Goal: Transaction & Acquisition: Book appointment/travel/reservation

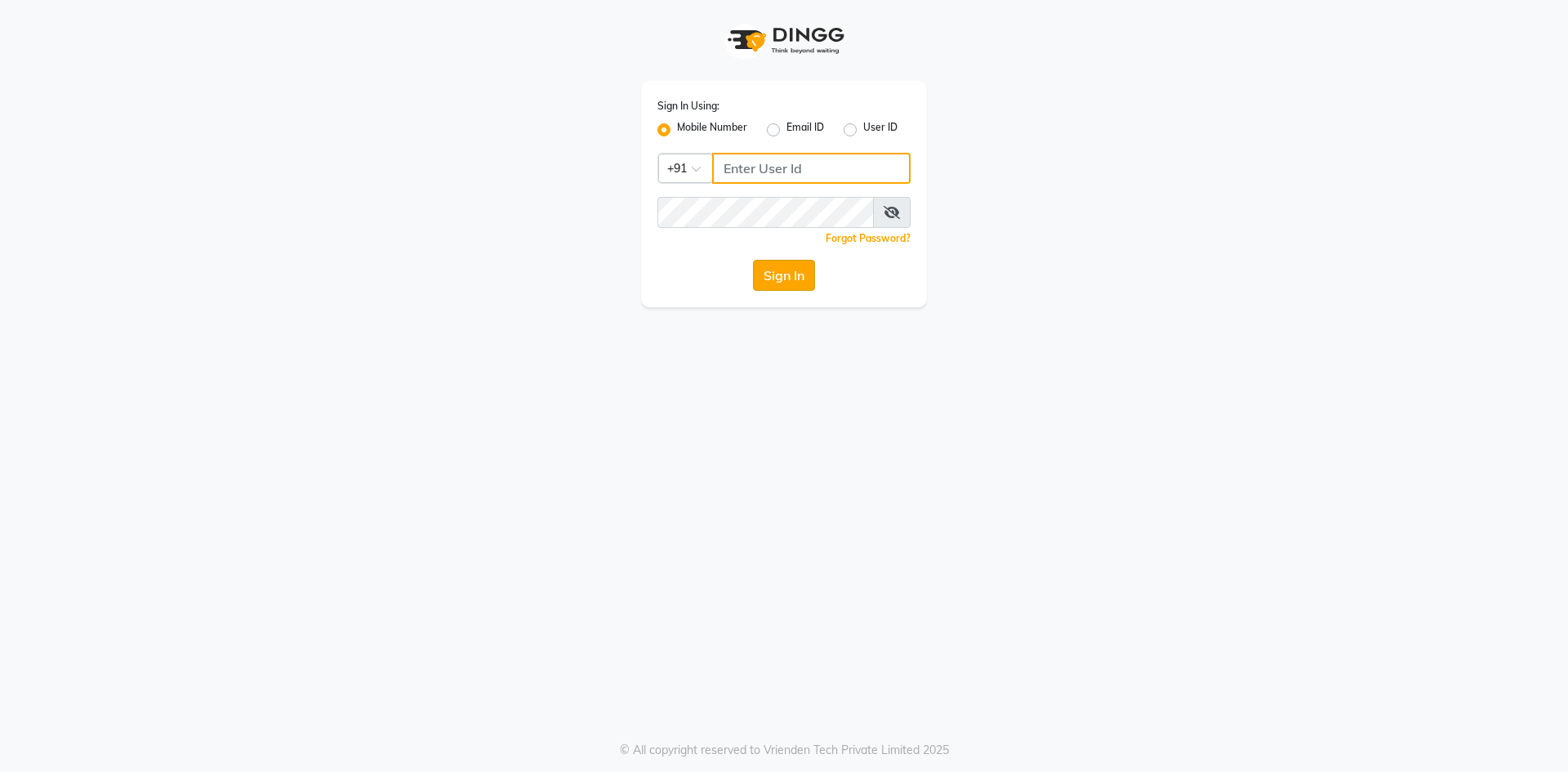
type input "9460179333"
click at [756, 273] on button "Sign In" at bounding box center [784, 275] width 62 height 31
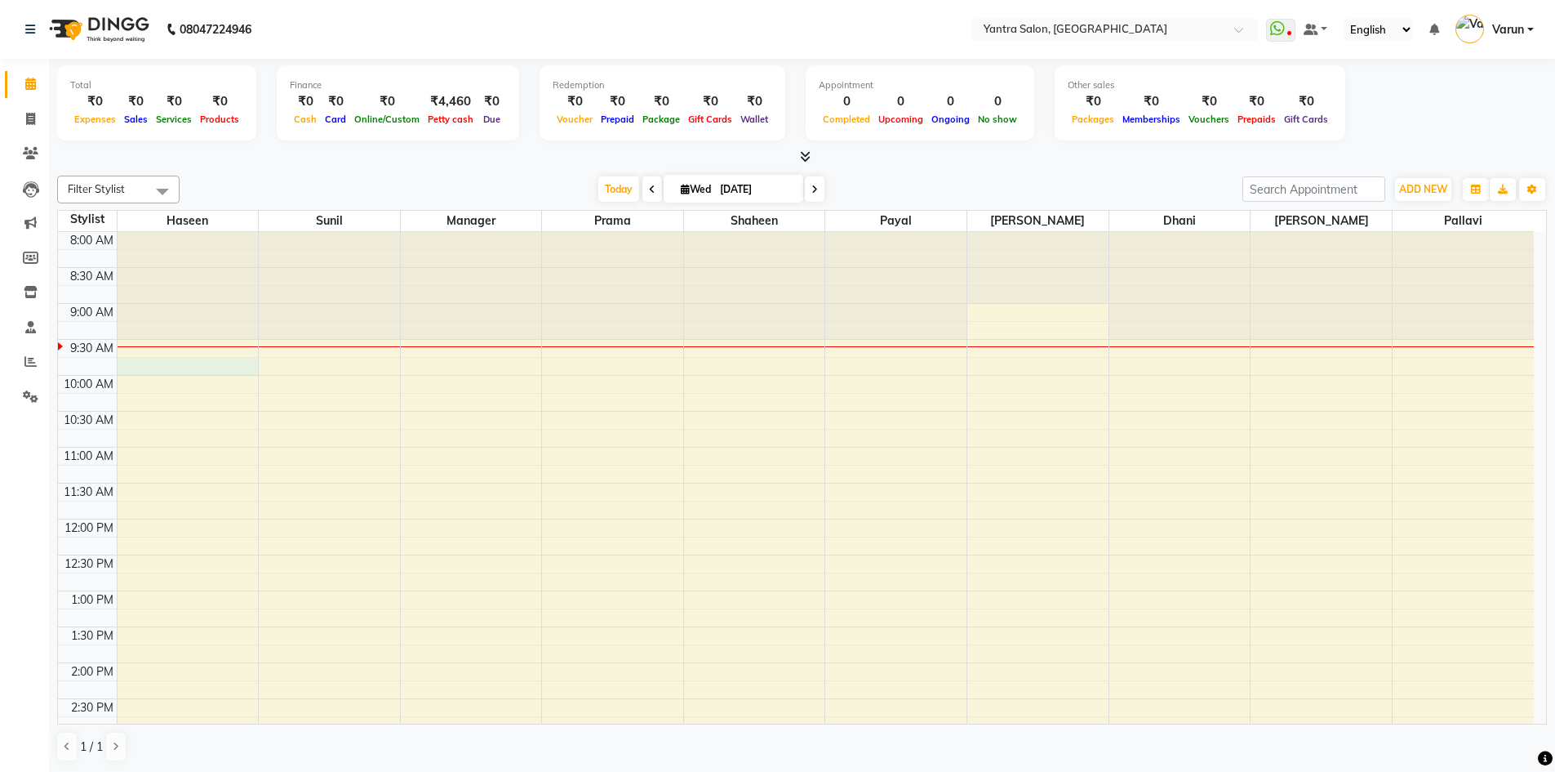
click at [174, 358] on div "8:00 AM 8:30 AM 9:00 AM 9:30 AM 10:00 AM 10:30 AM 11:00 AM 11:30 AM 12:00 PM 12…" at bounding box center [796, 698] width 1476 height 933
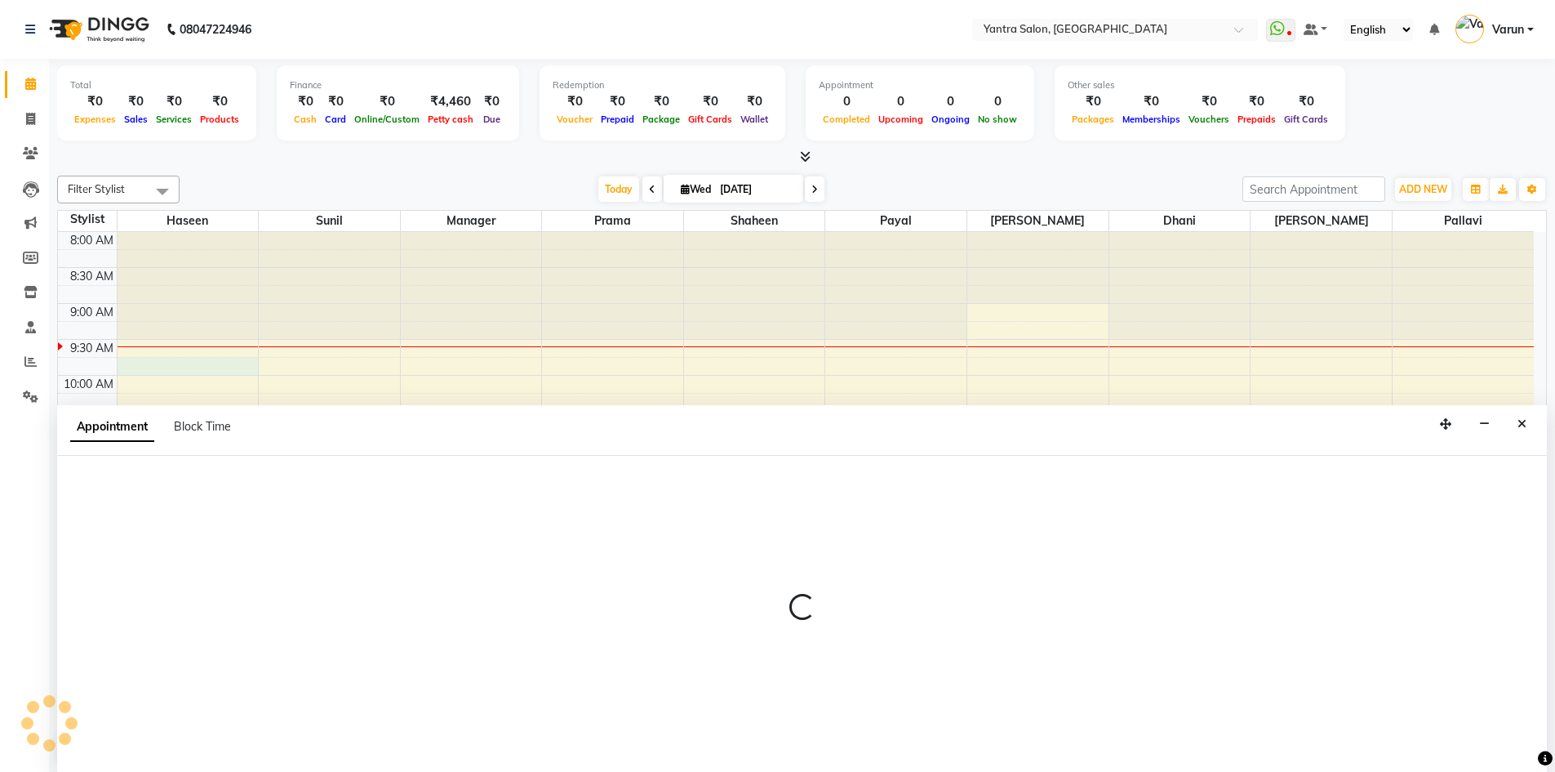
scroll to position [1, 0]
select select "75926"
select select "585"
select select "tentative"
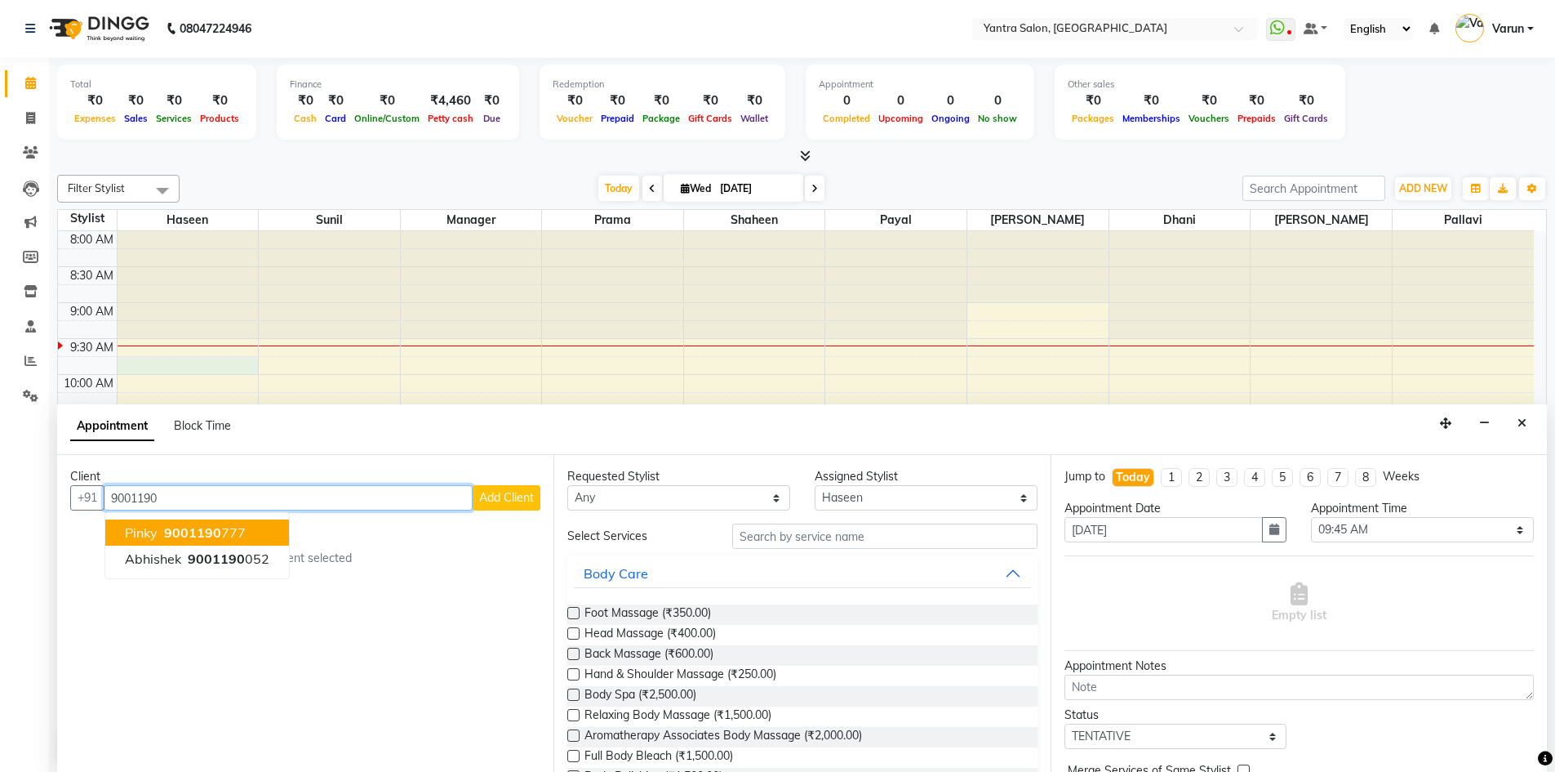
click at [151, 532] on span "Pinky" at bounding box center [141, 532] width 33 height 16
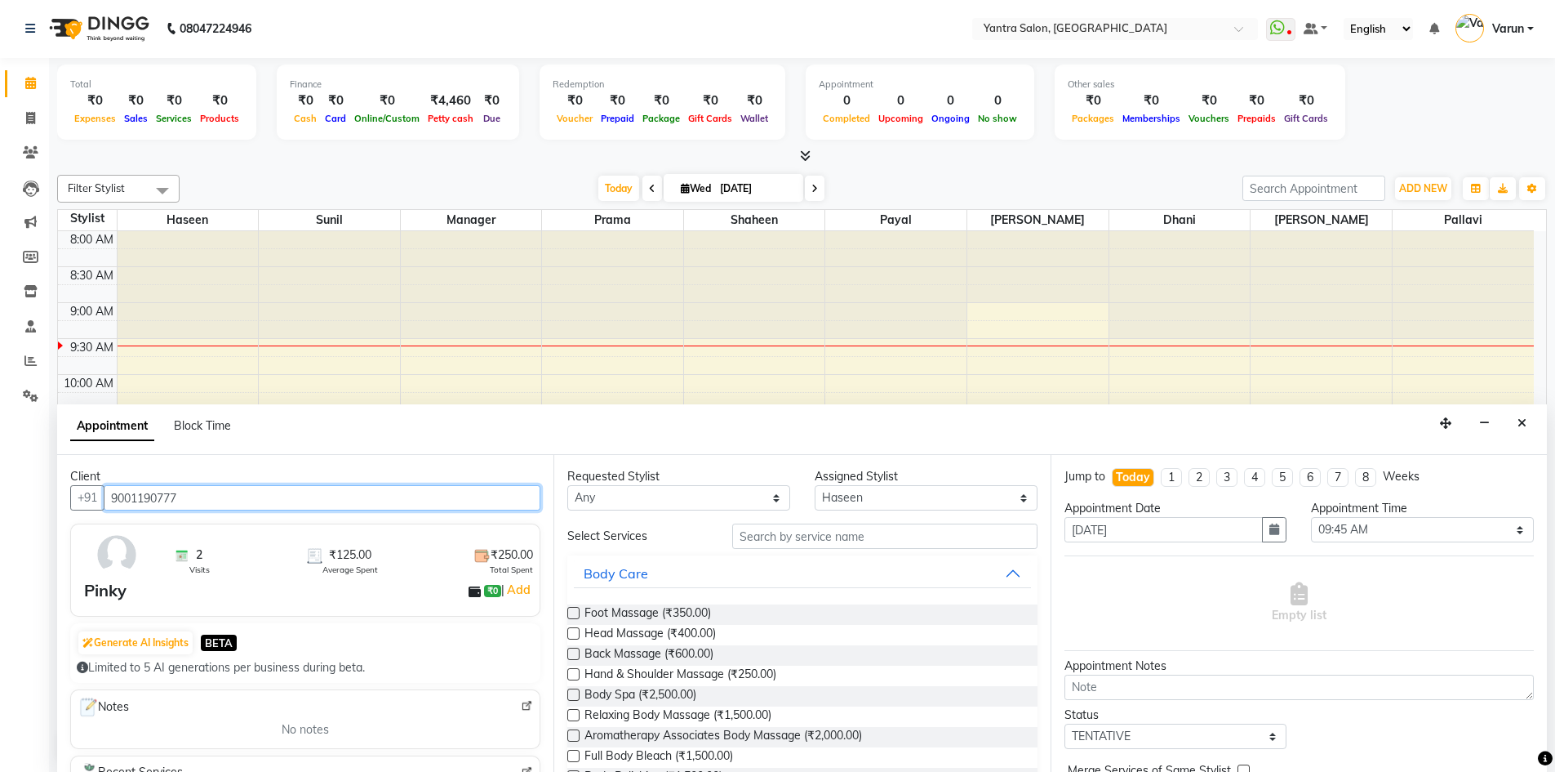
type input "9001190777"
click at [798, 545] on input "text" at bounding box center [884, 535] width 305 height 25
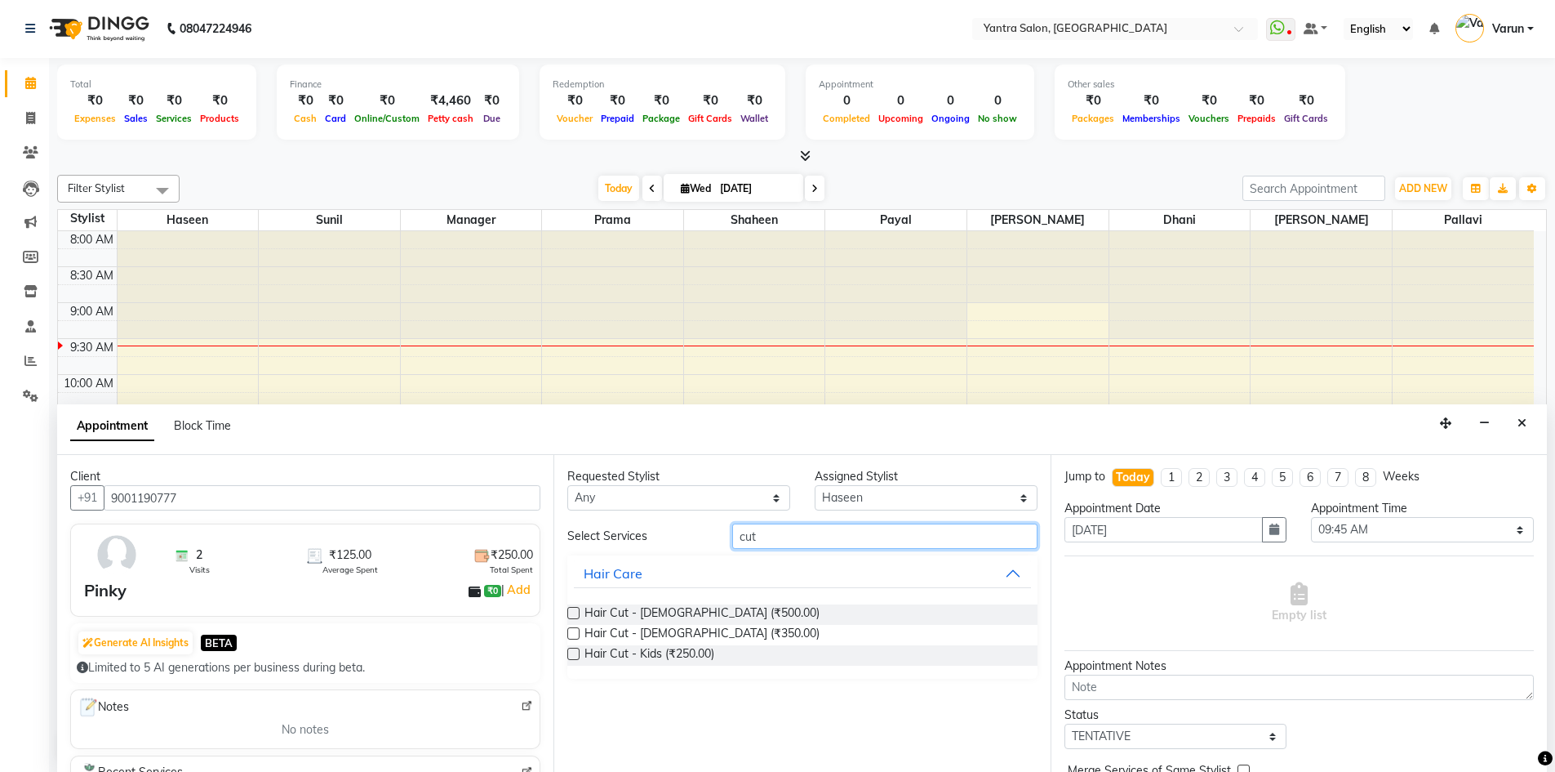
type input "cut"
click at [568, 627] on label at bounding box center [573, 633] width 12 height 12
click at [568, 629] on input "checkbox" at bounding box center [572, 634] width 11 height 11
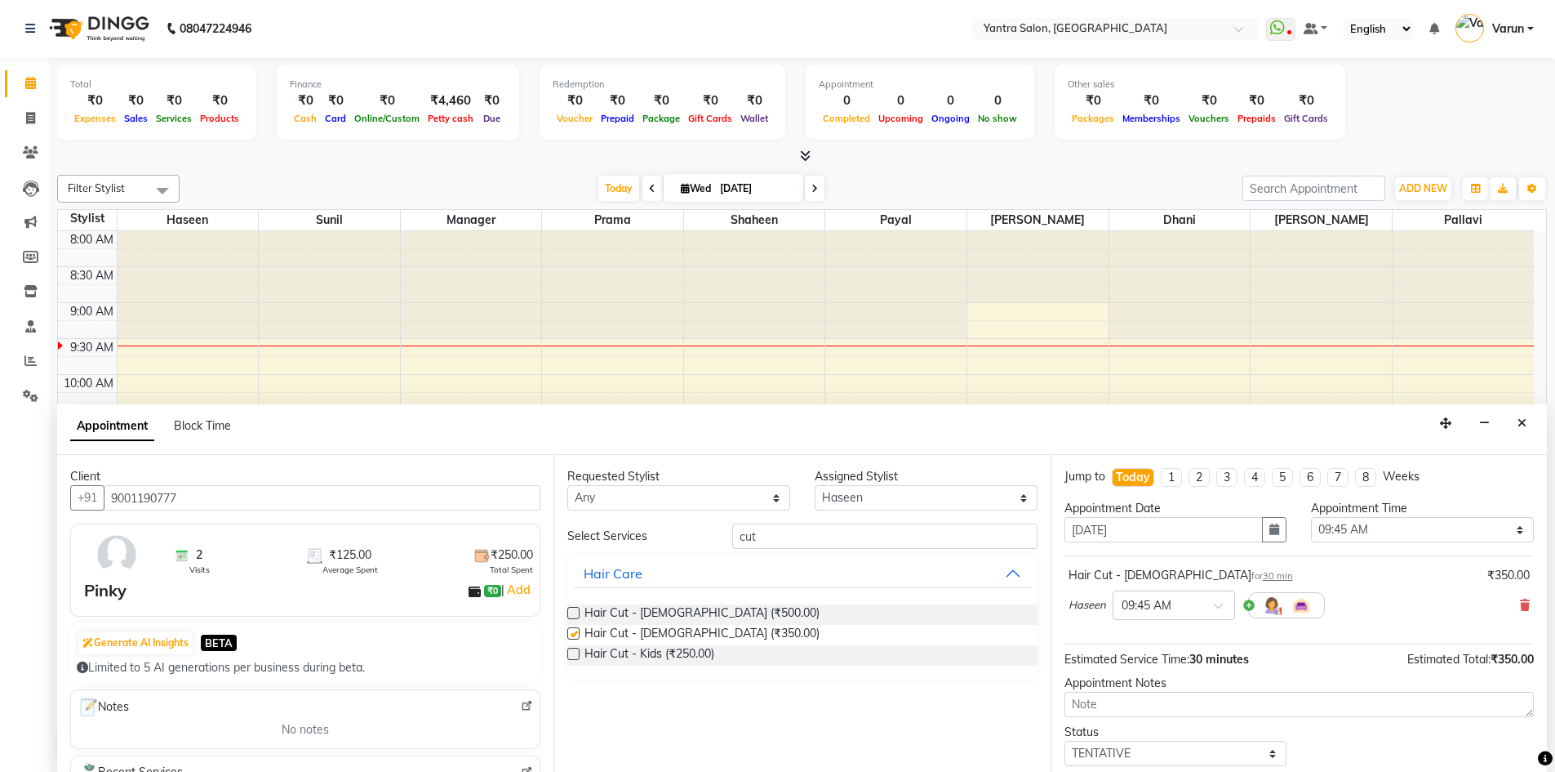
checkbox input "false"
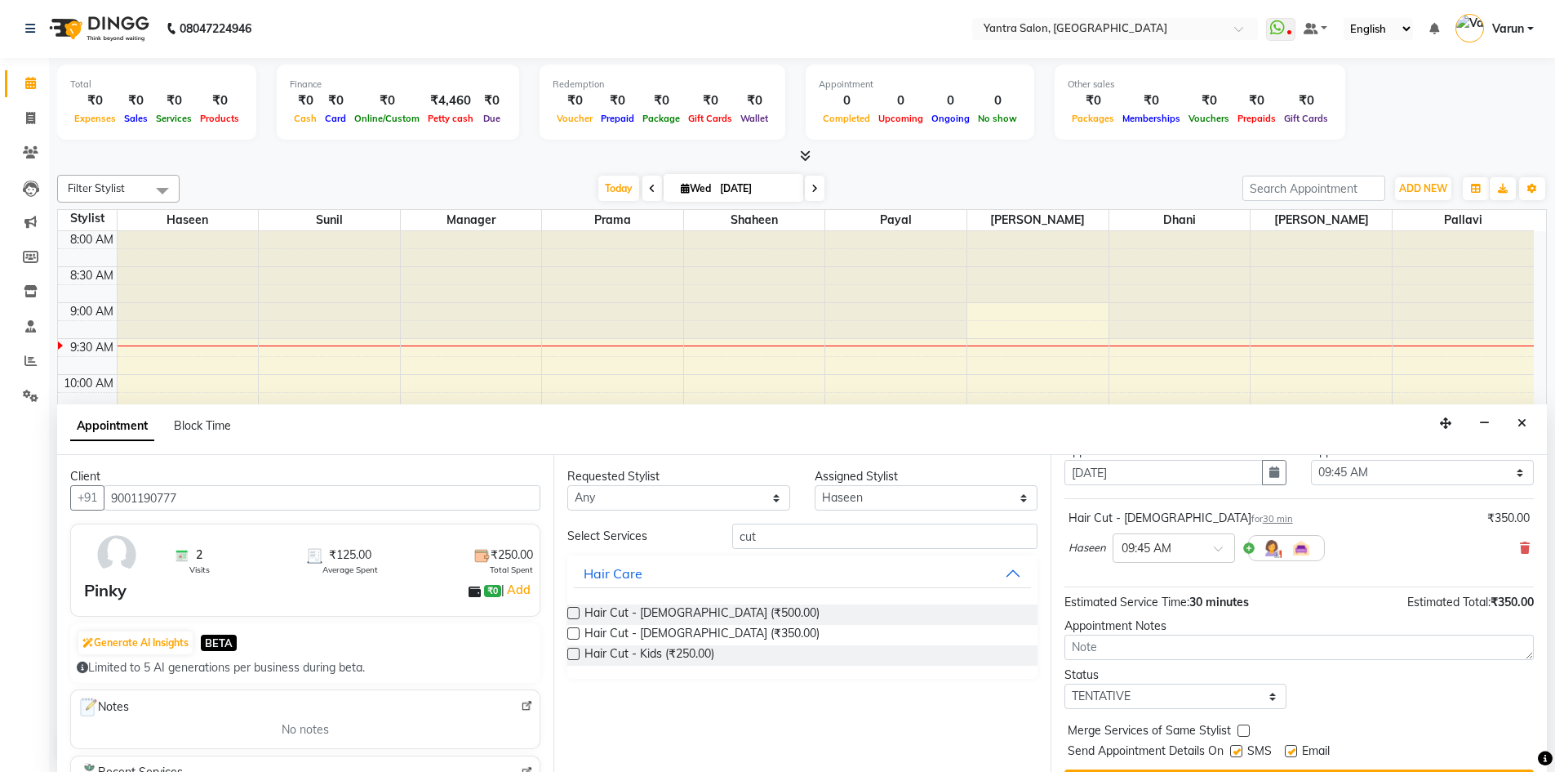
scroll to position [97, 0]
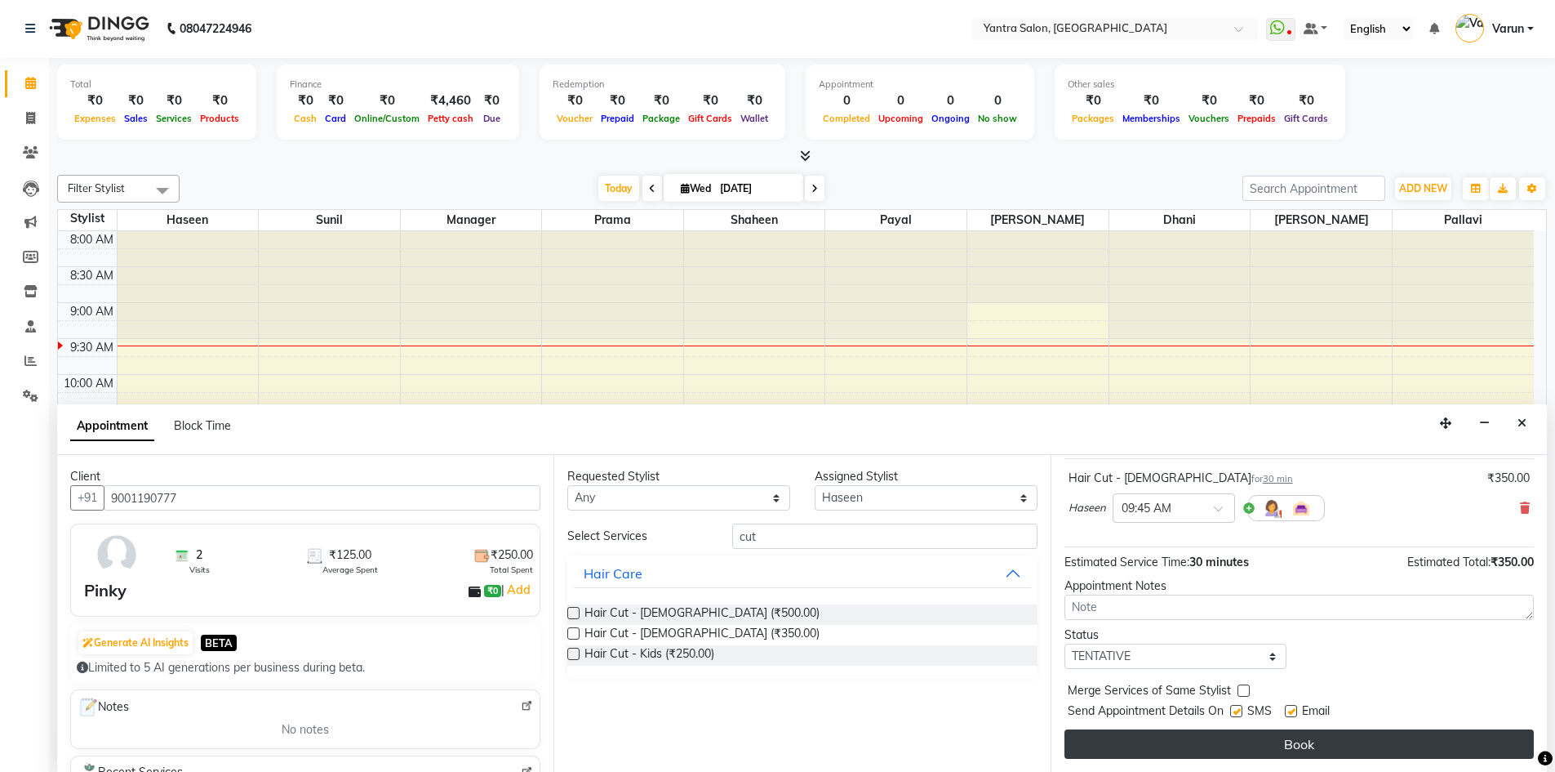
click at [1281, 741] on button "Book" at bounding box center [1299, 743] width 469 height 29
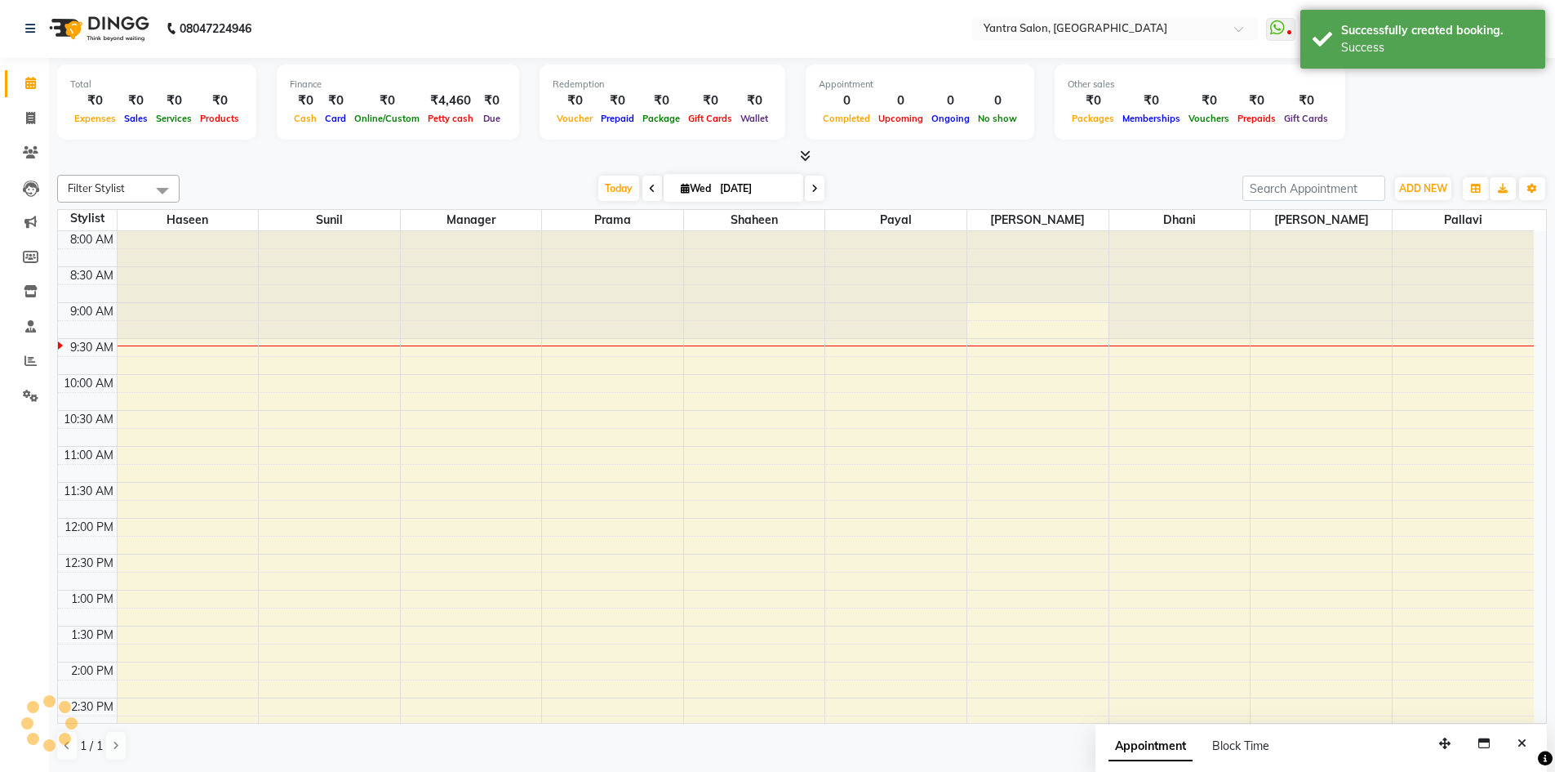
scroll to position [0, 0]
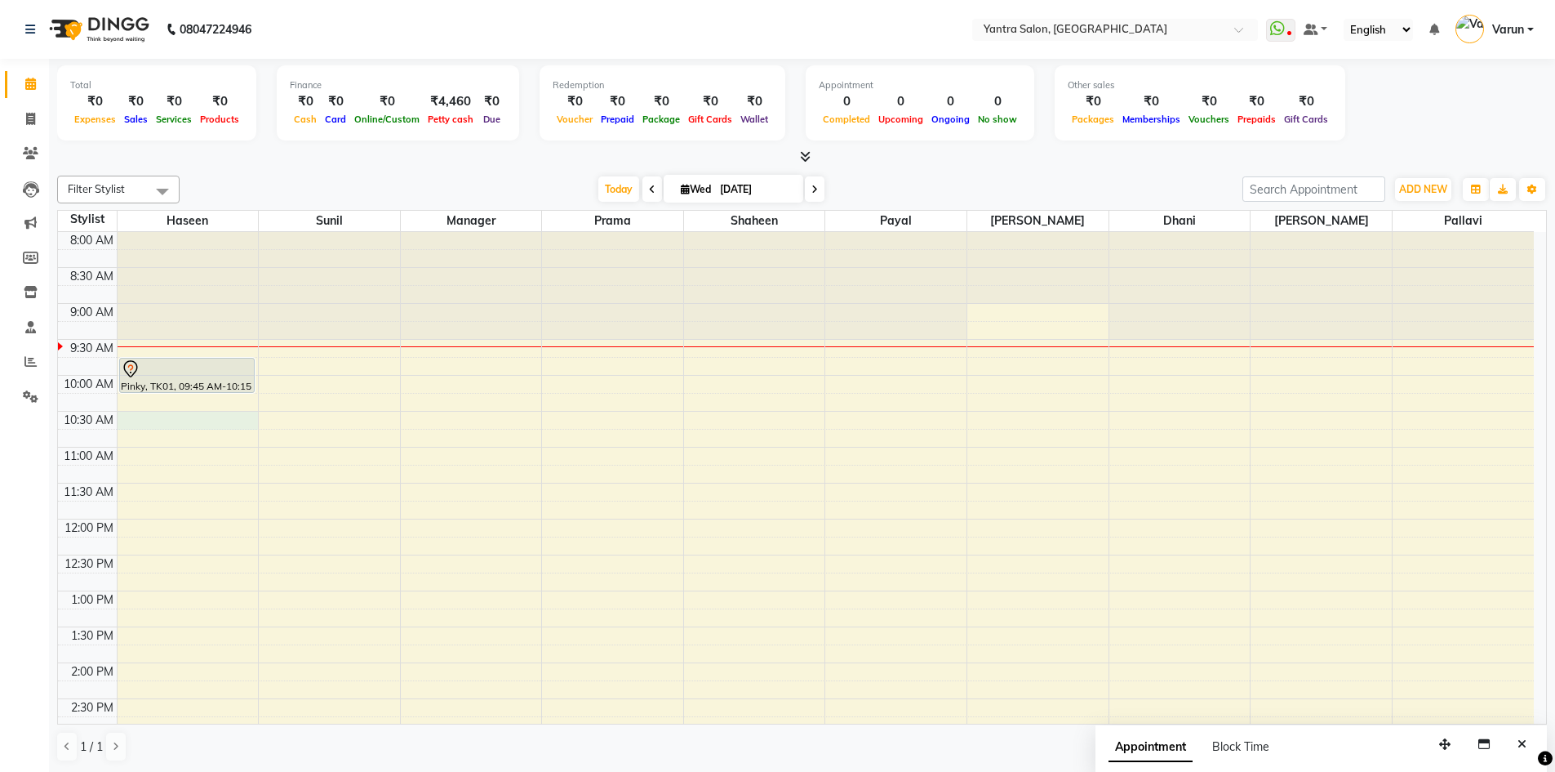
click at [164, 413] on div "8:00 AM 8:30 AM 9:00 AM 9:30 AM 10:00 AM 10:30 AM 11:00 AM 11:30 AM 12:00 PM 12…" at bounding box center [796, 698] width 1476 height 933
select select "75926"
select select "630"
select select "tentative"
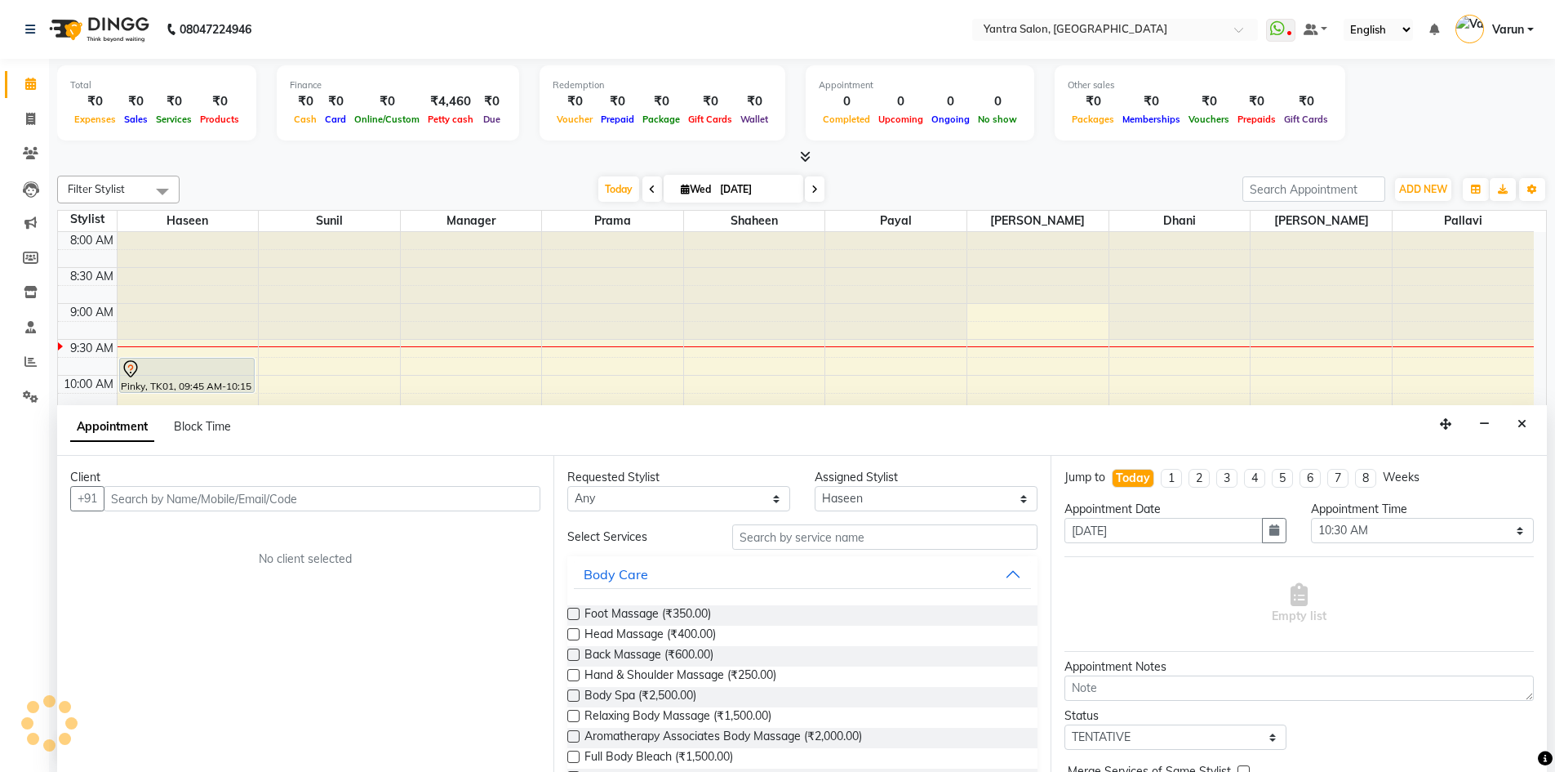
scroll to position [1, 0]
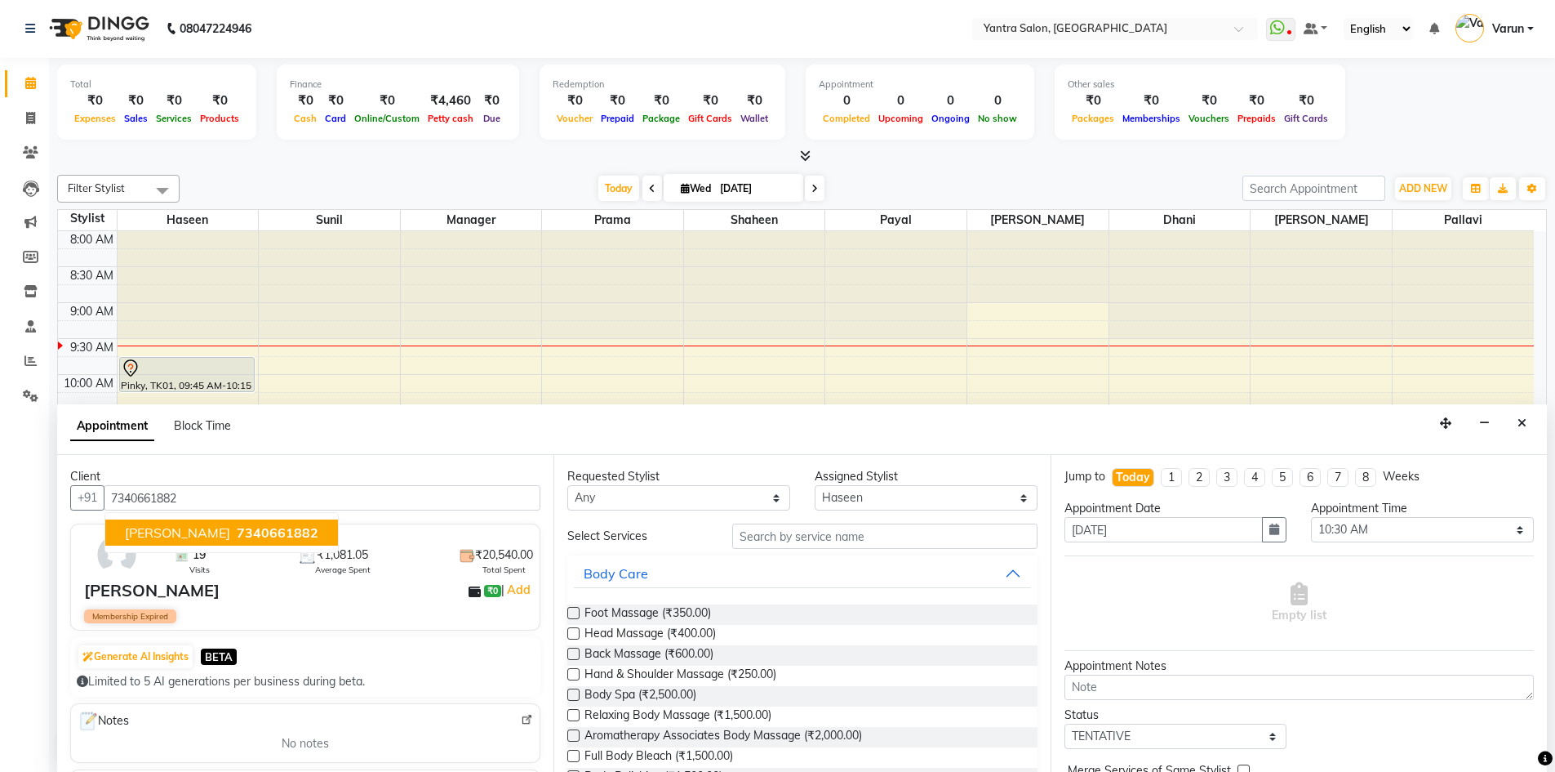
click at [165, 532] on span "[PERSON_NAME]" at bounding box center [177, 532] width 105 height 16
type input "7340661882"
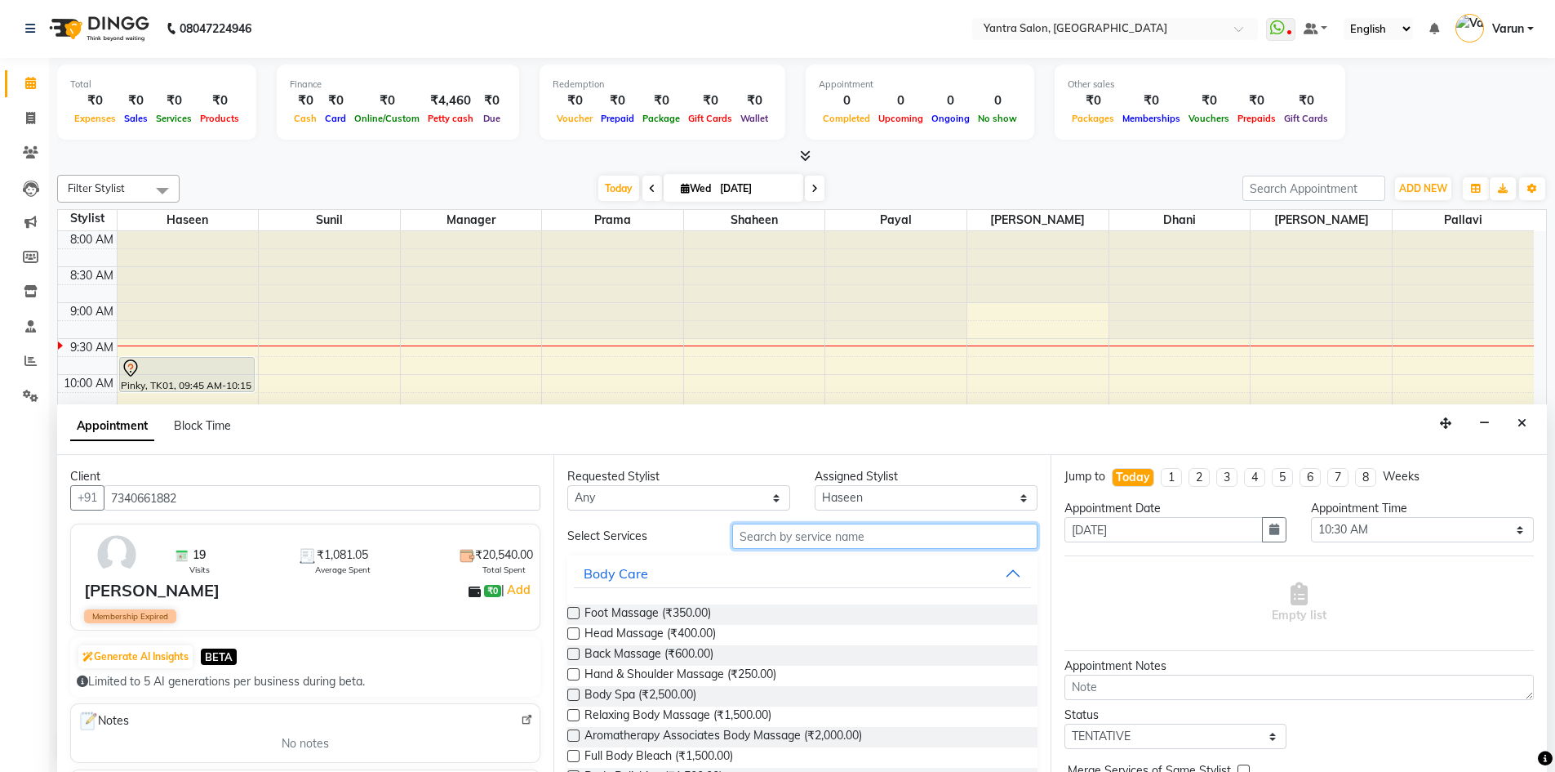
click at [776, 548] on input "text" at bounding box center [884, 535] width 305 height 25
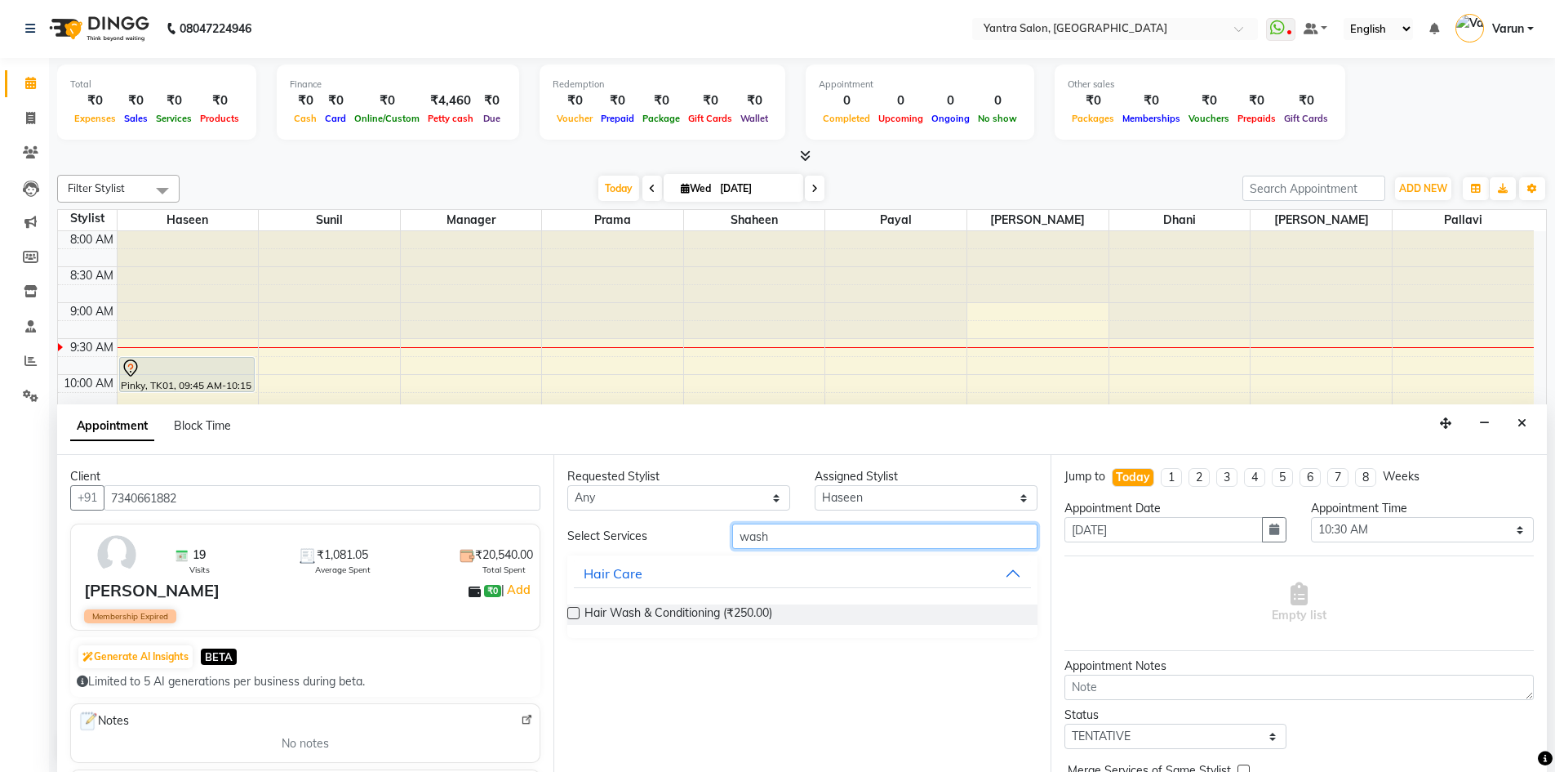
type input "wash"
click at [574, 611] on label at bounding box center [573, 613] width 12 height 12
click at [574, 611] on input "checkbox" at bounding box center [572, 614] width 11 height 11
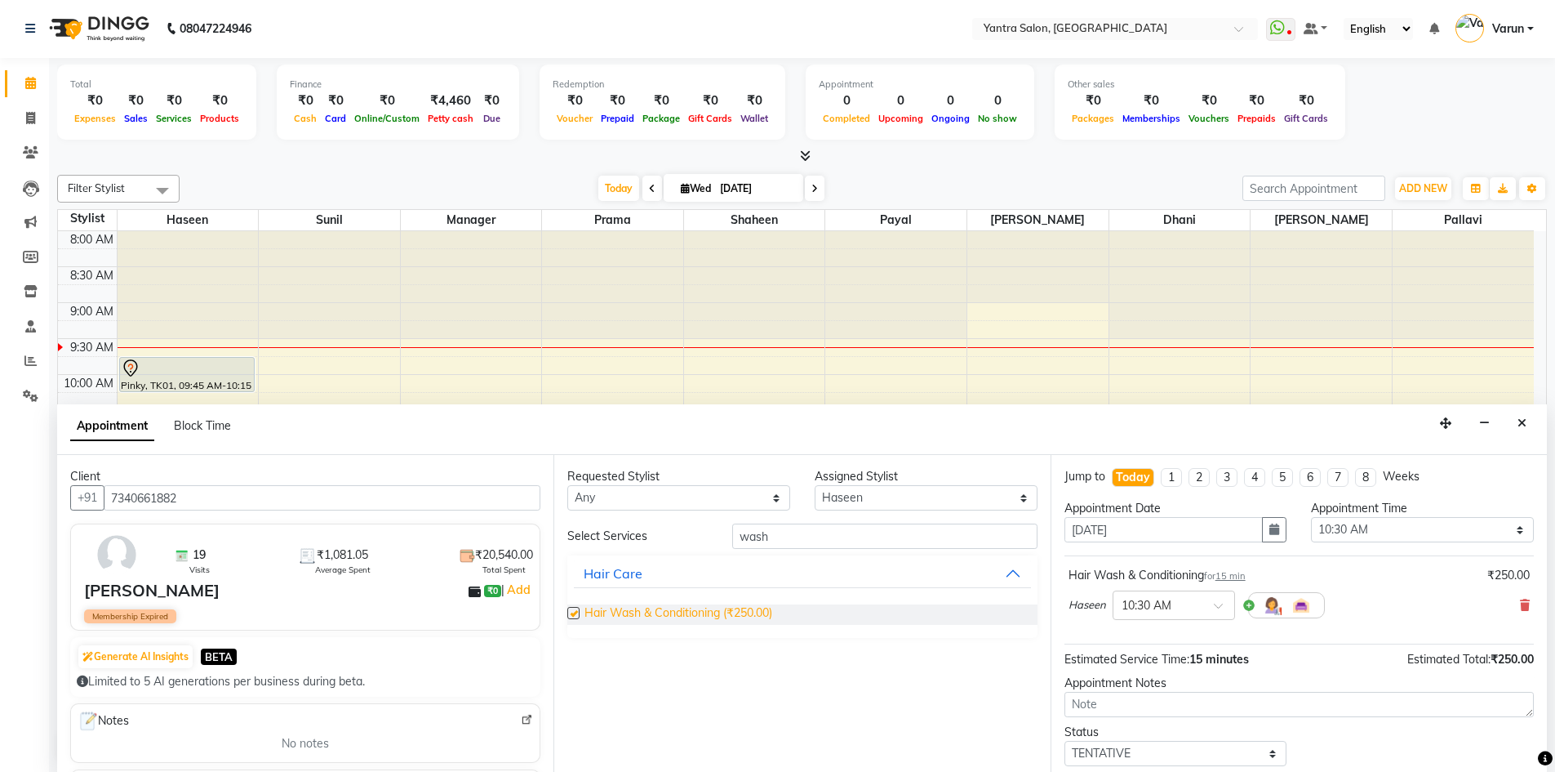
checkbox input "false"
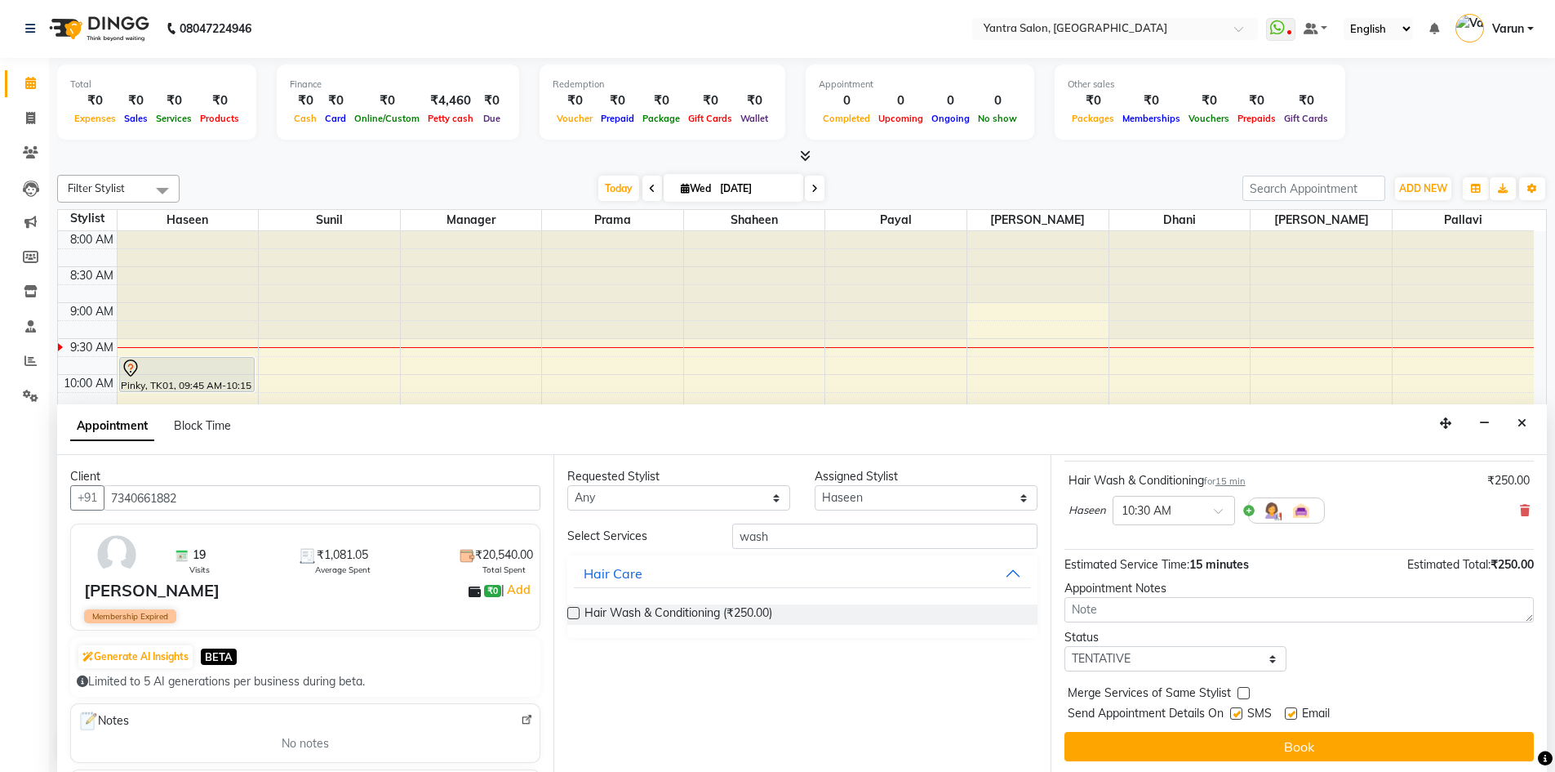
scroll to position [97, 0]
click at [1314, 746] on button "Book" at bounding box center [1299, 743] width 469 height 29
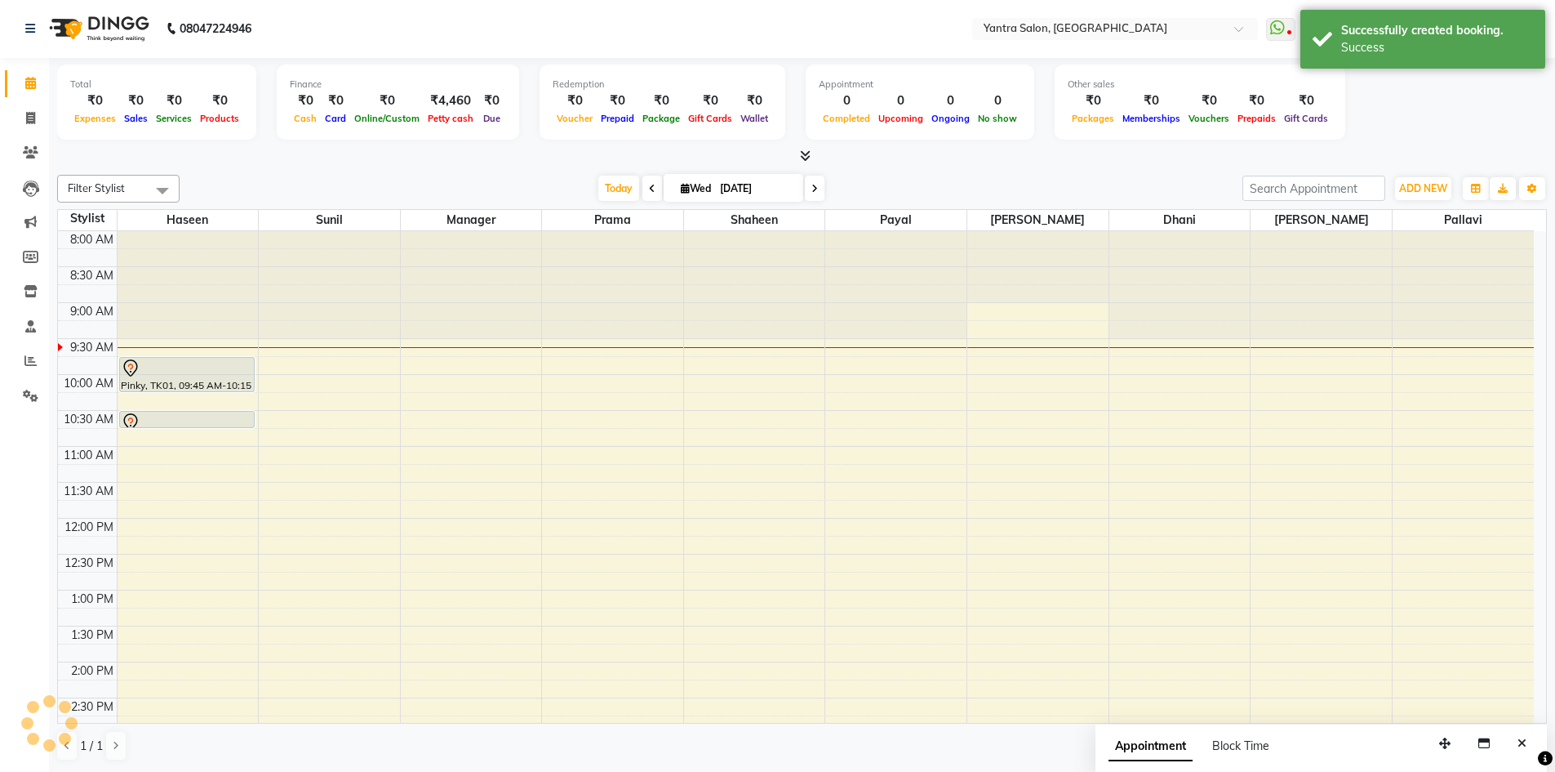
scroll to position [0, 0]
